Goal: Find specific fact: Find specific fact

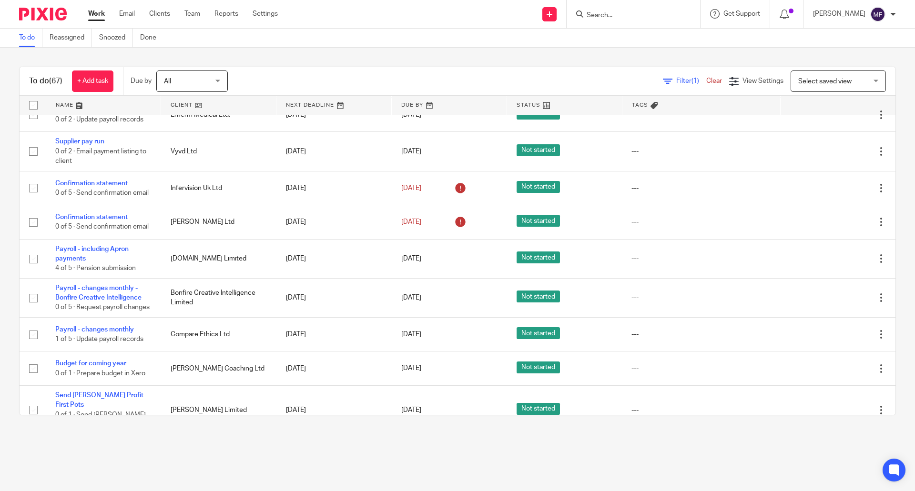
scroll to position [48, 0]
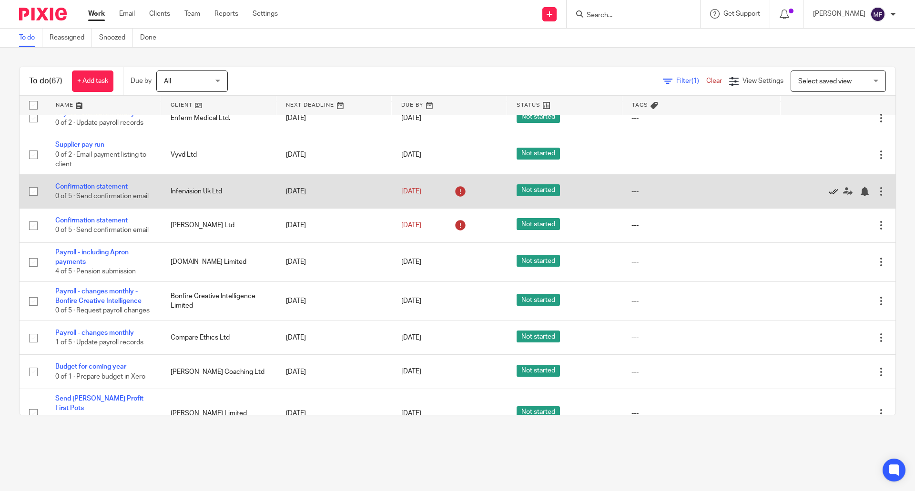
click at [829, 195] on icon at bounding box center [834, 192] width 10 height 10
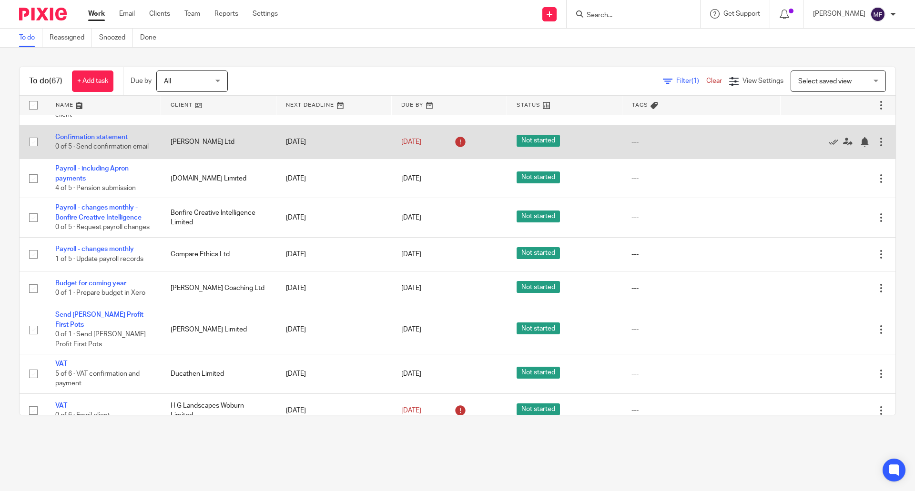
scroll to position [95, 0]
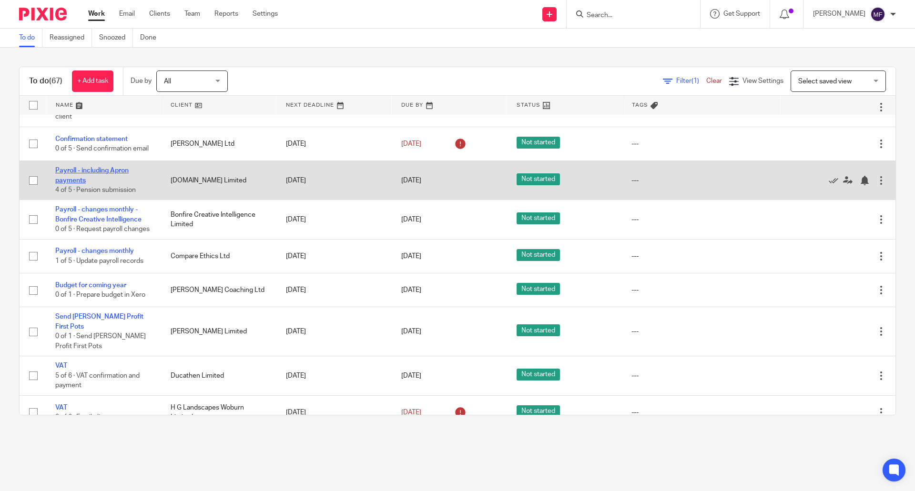
click at [115, 183] on link "Payroll - including Apron payments" at bounding box center [91, 175] width 73 height 16
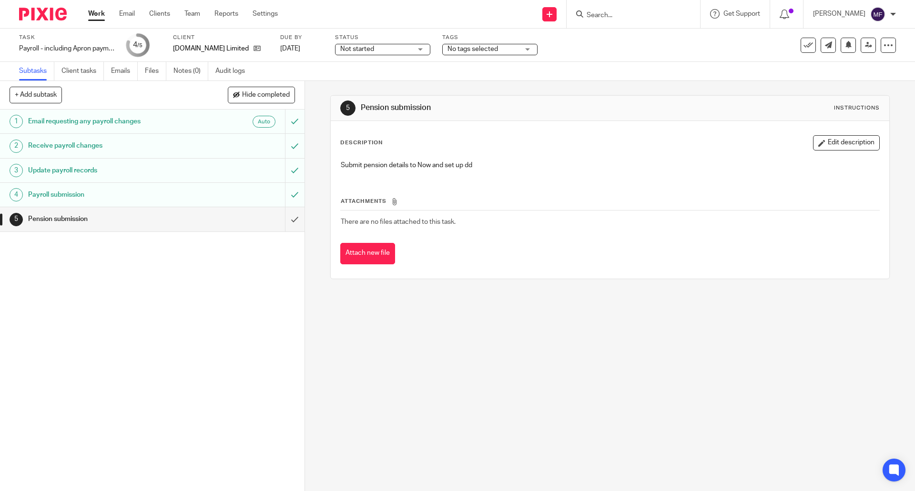
click at [619, 10] on form at bounding box center [637, 14] width 102 height 12
click at [611, 15] on input "Search" at bounding box center [629, 15] width 86 height 9
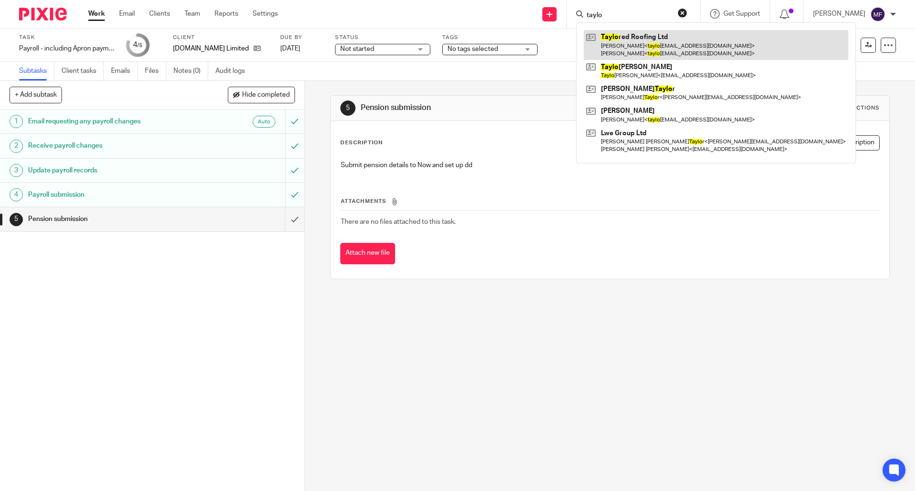
type input "taylo"
click at [686, 53] on link at bounding box center [716, 45] width 265 height 30
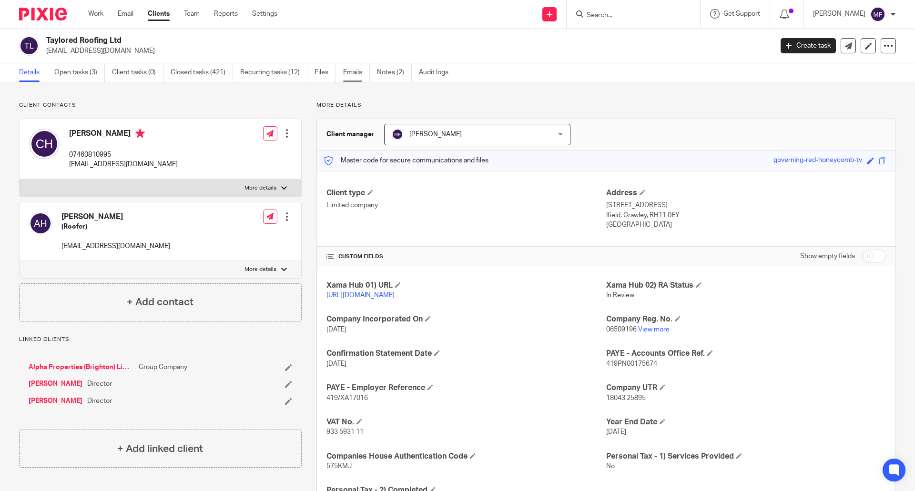
click at [346, 71] on link "Emails" at bounding box center [356, 72] width 27 height 19
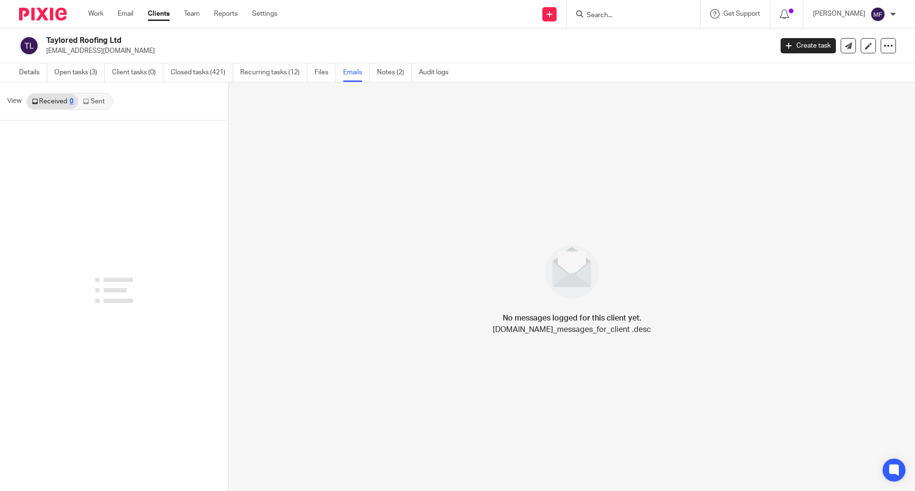
click at [85, 104] on link "Sent" at bounding box center [94, 101] width 33 height 15
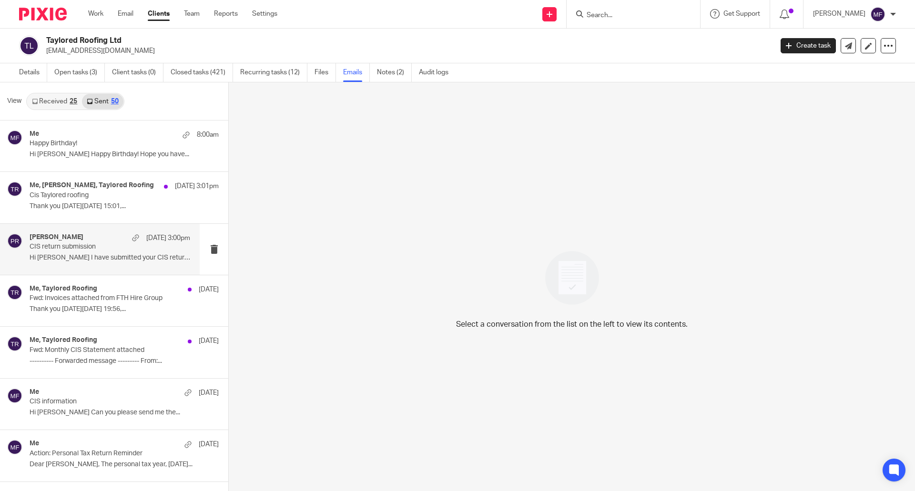
click at [74, 243] on p "CIS return submission" at bounding box center [94, 247] width 129 height 8
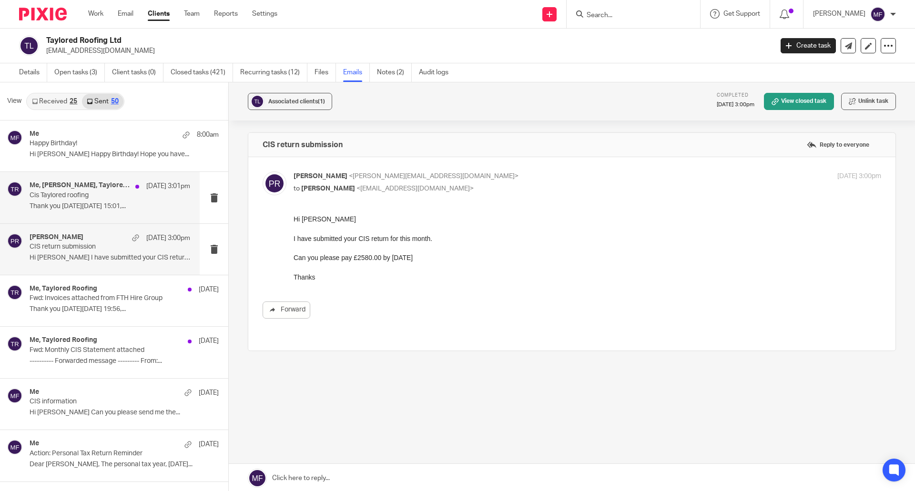
click at [102, 202] on div "Me, Phoebe Robertson, Taylored Roofing 18 Aug 3:01pm Cis Taylored roofing Thank…" at bounding box center [110, 198] width 161 height 32
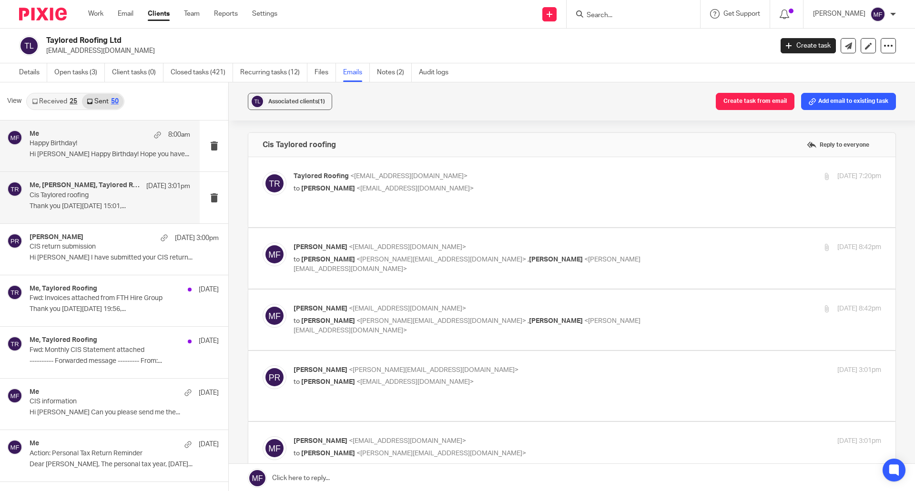
click at [98, 156] on p "Hi Aaron Happy Birthday! Hope you have..." at bounding box center [110, 155] width 161 height 8
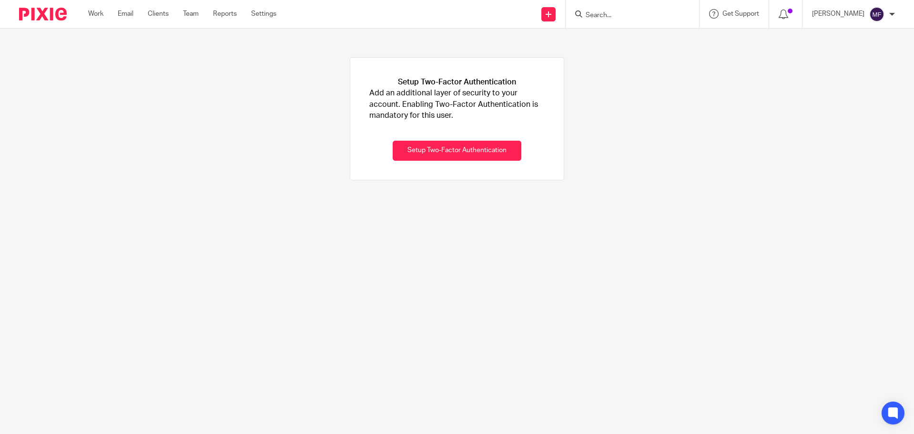
click at [623, 8] on form at bounding box center [636, 14] width 102 height 12
click at [621, 12] on input "Search" at bounding box center [628, 15] width 86 height 9
click at [618, 15] on input "Search" at bounding box center [628, 15] width 86 height 9
click at [603, 14] on input "Search" at bounding box center [628, 15] width 86 height 9
click at [600, 16] on input "Search" at bounding box center [628, 15] width 86 height 9
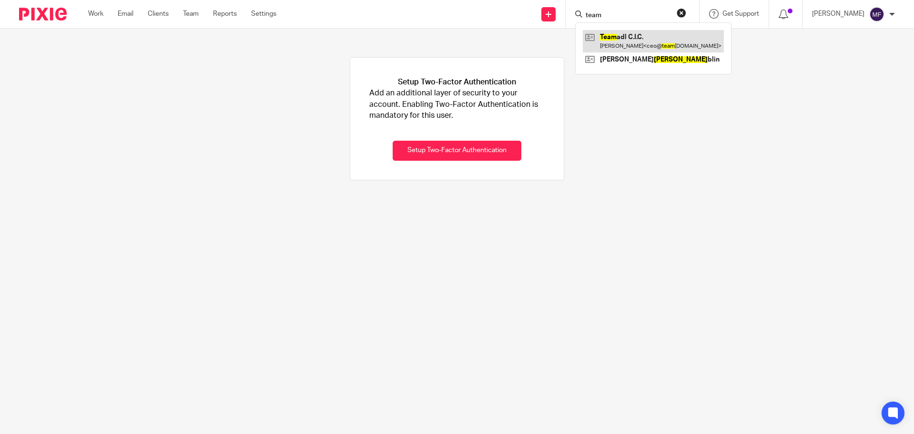
type input "team"
click at [667, 38] on link at bounding box center [653, 41] width 141 height 22
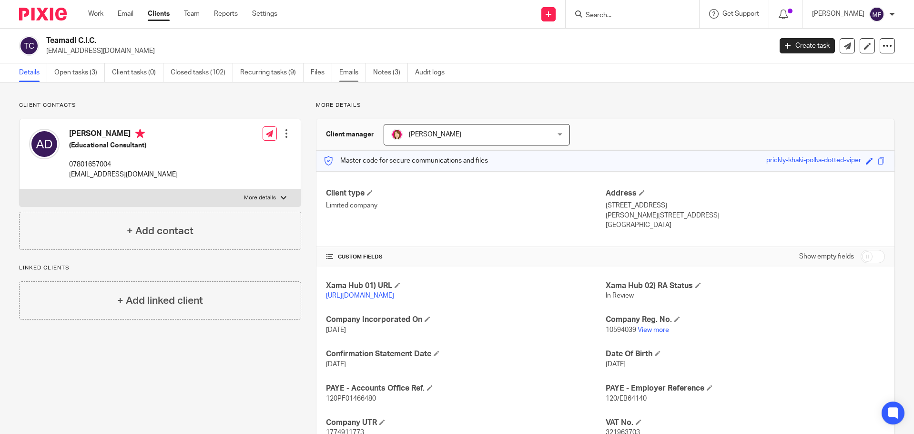
click at [345, 71] on link "Emails" at bounding box center [352, 72] width 27 height 19
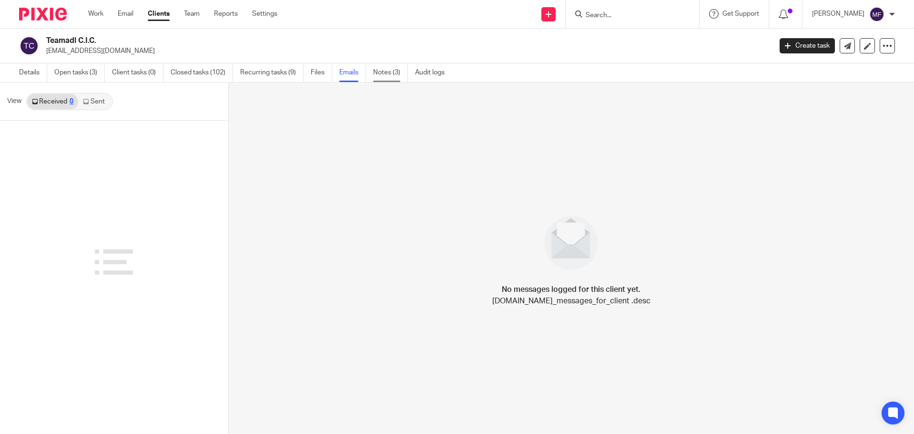
click at [379, 77] on link "Notes (3)" at bounding box center [390, 72] width 35 height 19
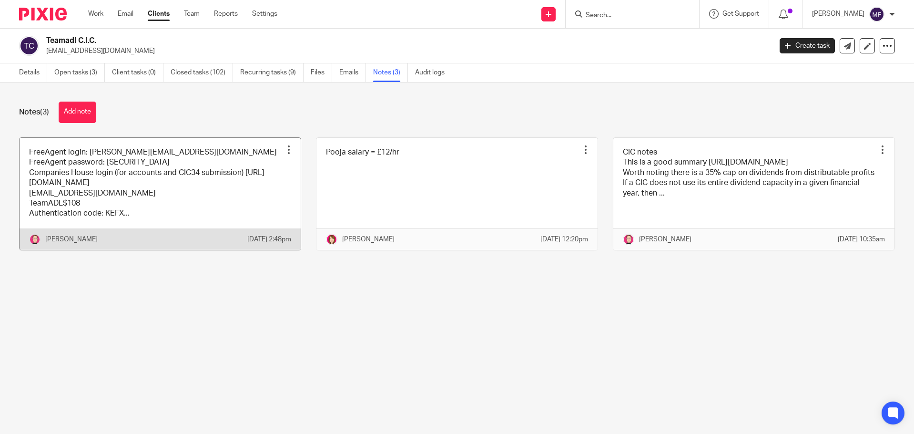
click at [116, 172] on link at bounding box center [160, 194] width 281 height 112
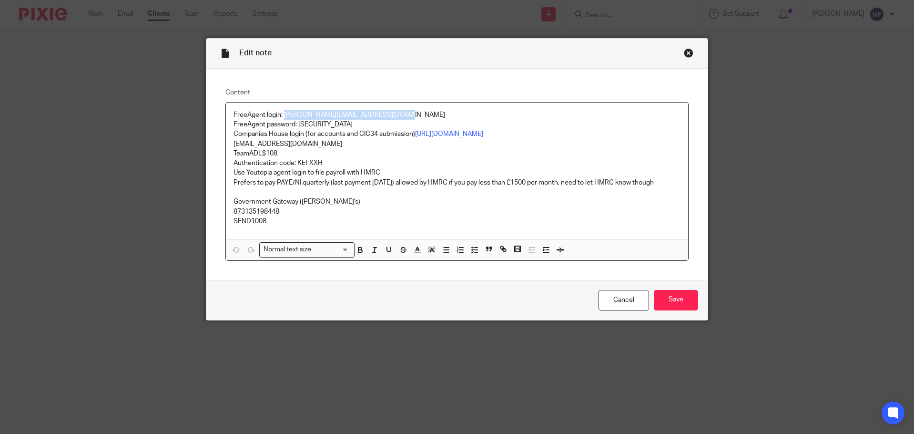
drag, startPoint x: 280, startPoint y: 115, endPoint x: 389, endPoint y: 114, distance: 108.7
click at [389, 114] on p "FreeAgent login: katherine@youtopiasolutions.co.uk" at bounding box center [458, 115] width 448 height 10
copy p "katherine@youtopiasolutions.co.uk"
click at [684, 51] on div "Close this dialog window" at bounding box center [689, 53] width 10 height 10
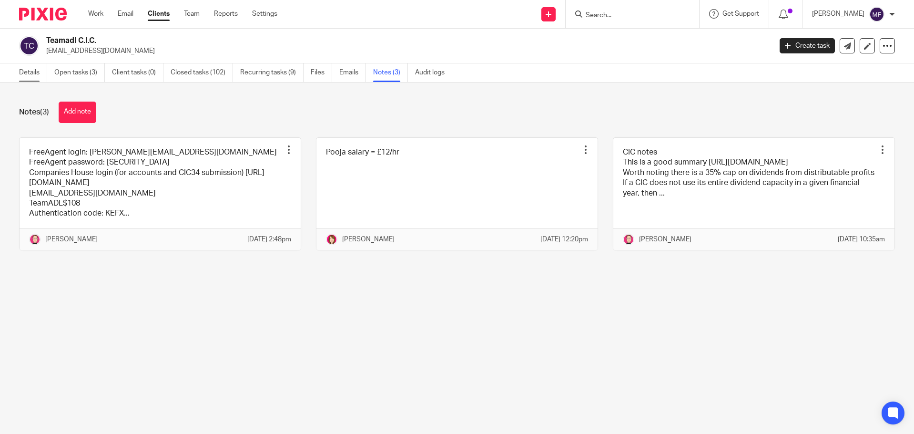
click at [22, 71] on link "Details" at bounding box center [33, 72] width 28 height 19
